Goal: Task Accomplishment & Management: Use online tool/utility

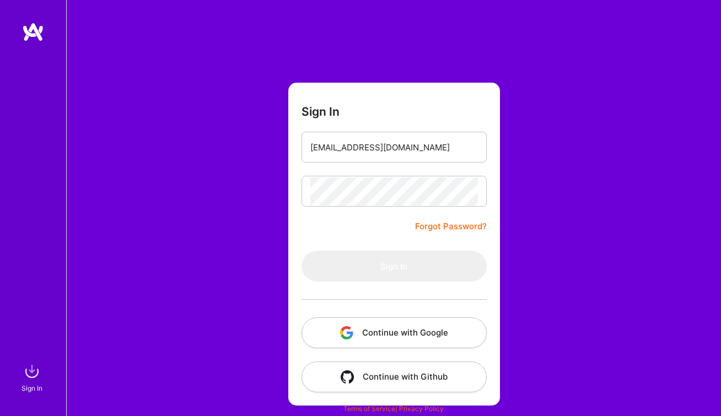
click at [576, 215] on div "Sign In [EMAIL_ADDRESS][DOMAIN_NAME] Forgot Password? Sign In Continue with Goo…" at bounding box center [393, 208] width 655 height 416
click at [639, 228] on div "Sign In [EMAIL_ADDRESS][DOMAIN_NAME] Forgot Password? Sign In Continue with Goo…" at bounding box center [393, 208] width 655 height 416
click at [382, 150] on input "[EMAIL_ADDRESS][DOMAIN_NAME]" at bounding box center [394, 147] width 168 height 28
click at [26, 375] on img at bounding box center [32, 371] width 22 height 22
click at [68, 378] on div "Sign In Forgot Password? Sign In Continue with Google Continue with Github" at bounding box center [393, 208] width 655 height 416
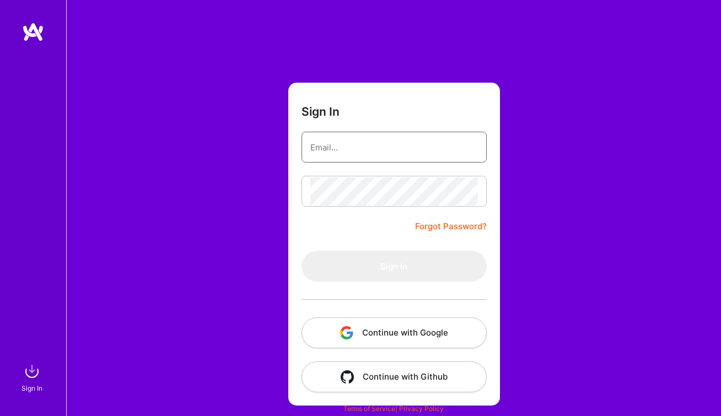
type input "[EMAIL_ADDRESS][DOMAIN_NAME]"
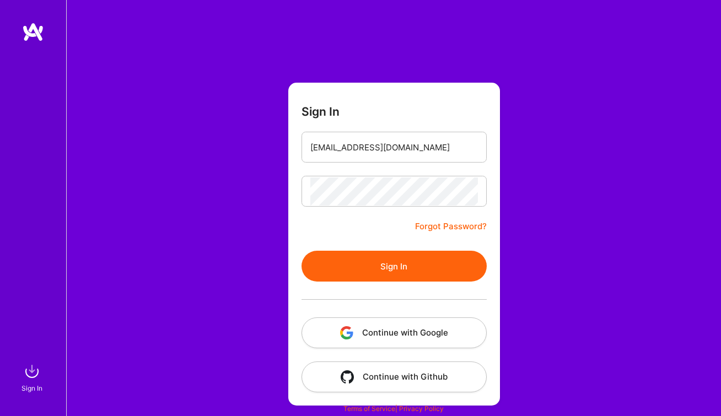
click at [396, 268] on button "Sign In" at bounding box center [393, 266] width 185 height 31
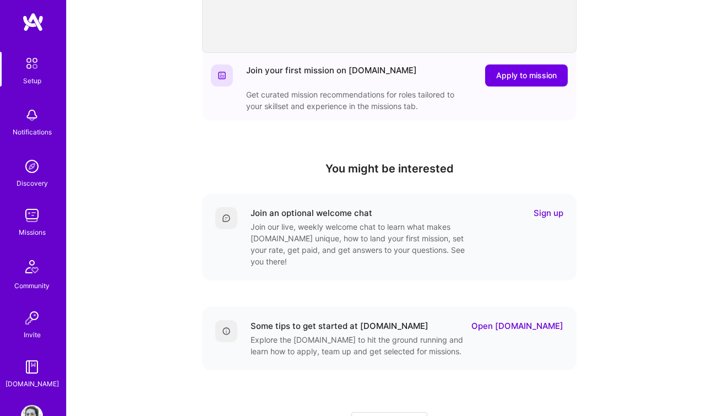
scroll to position [298, 0]
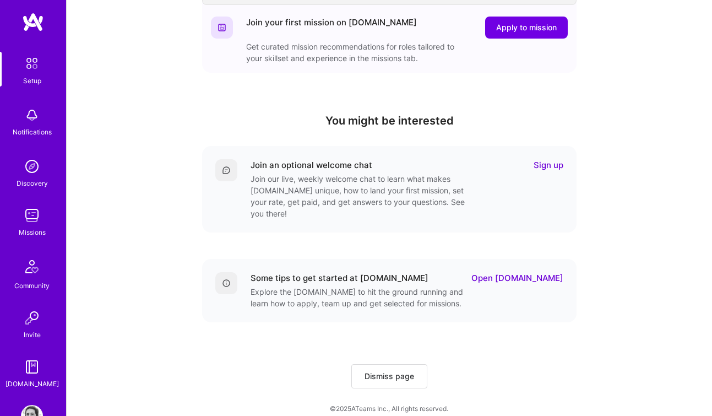
click at [23, 222] on img at bounding box center [32, 215] width 22 height 22
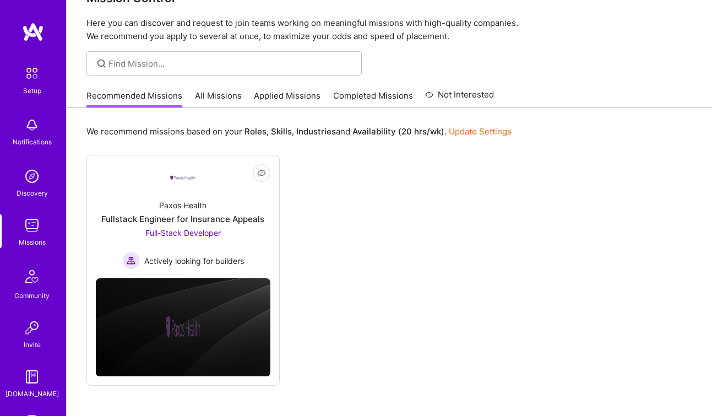
scroll to position [56, 0]
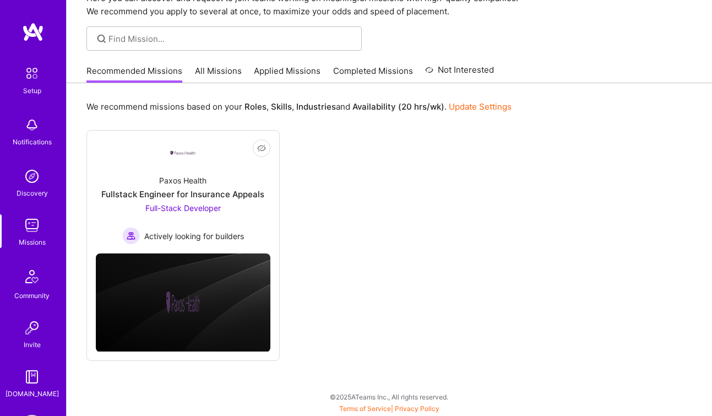
click at [234, 73] on link "All Missions" at bounding box center [218, 74] width 47 height 18
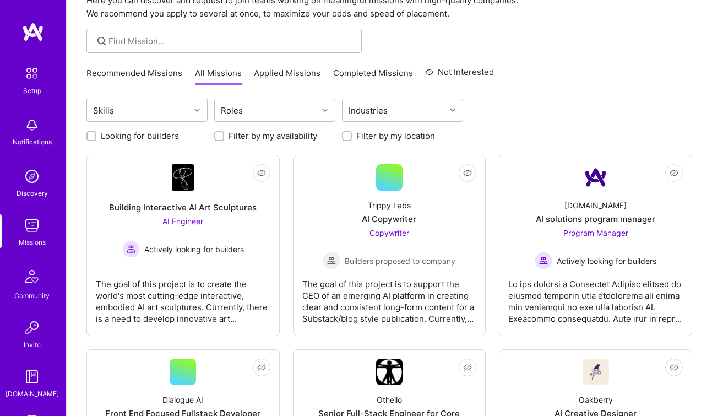
scroll to position [71, 0]
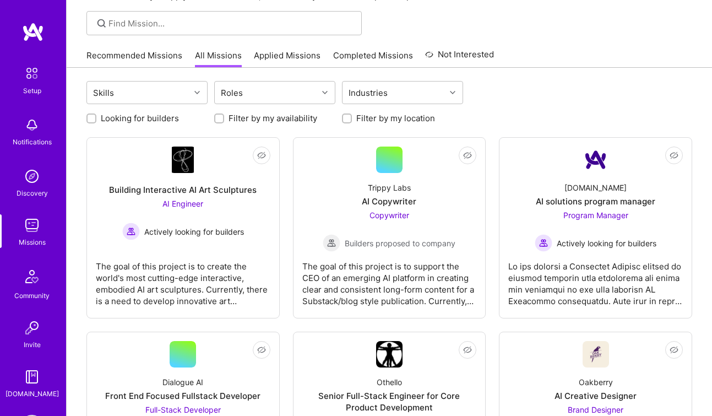
click at [291, 116] on label "Filter by my availability" at bounding box center [273, 118] width 89 height 12
click at [224, 116] on input "Filter by my availability" at bounding box center [221, 119] width 8 height 8
checkbox input "true"
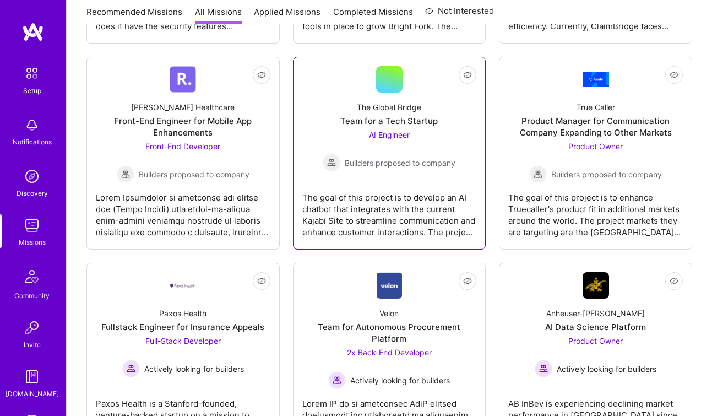
scroll to position [836, 0]
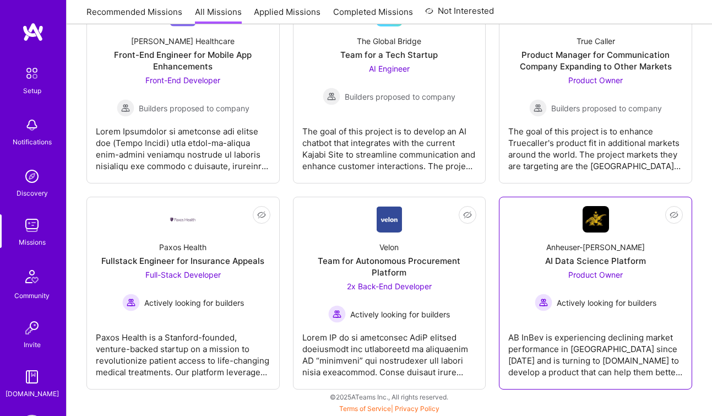
click at [591, 258] on div "AI Data Science Platform" at bounding box center [596, 261] width 101 height 12
